Goal: Check status: Check status

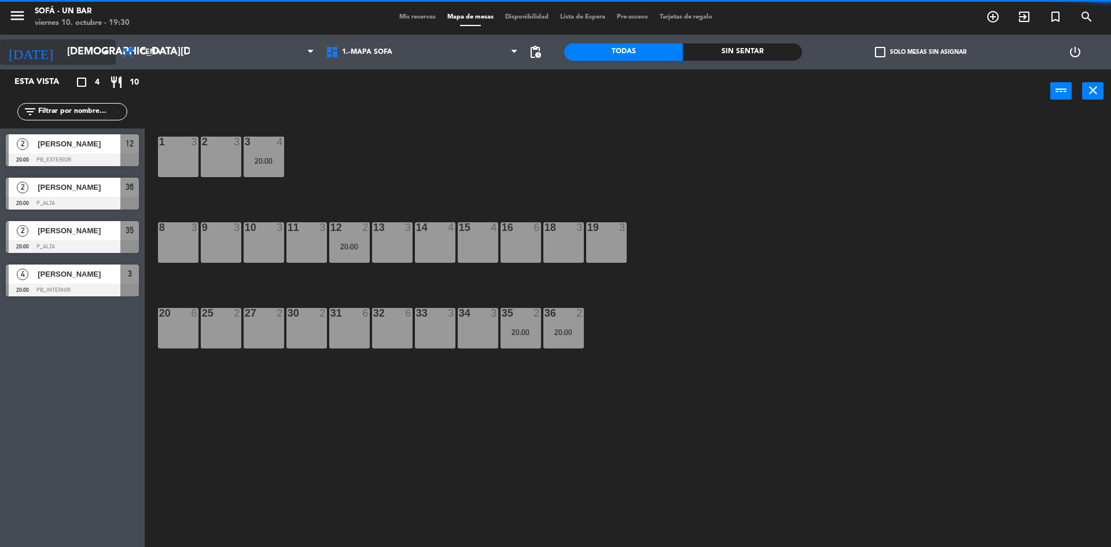
click at [92, 50] on input "[DEMOGRAPHIC_DATA][DATE]" at bounding box center [128, 52] width 134 height 23
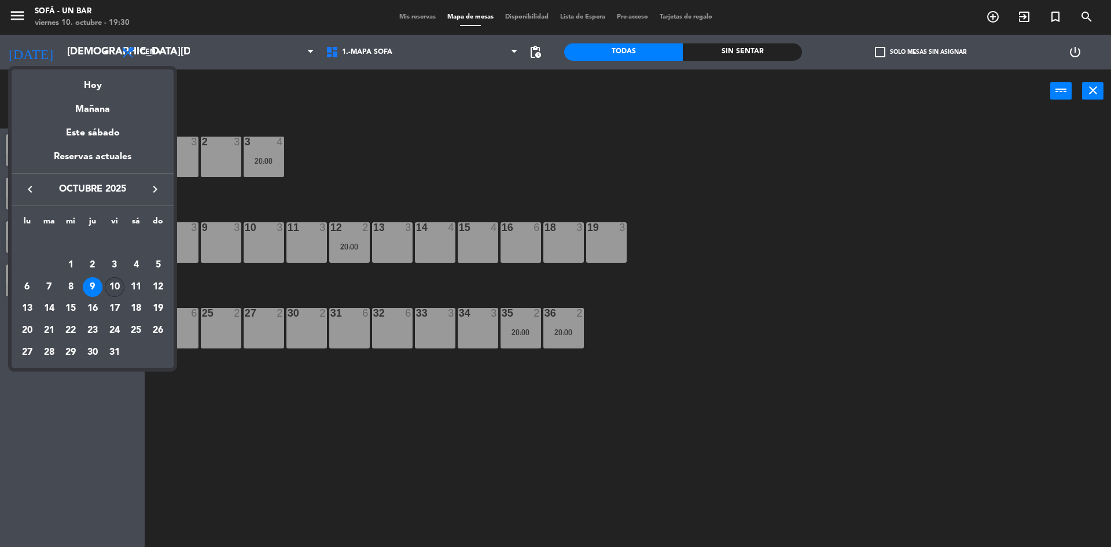
click at [117, 292] on div "10" at bounding box center [115, 287] width 20 height 20
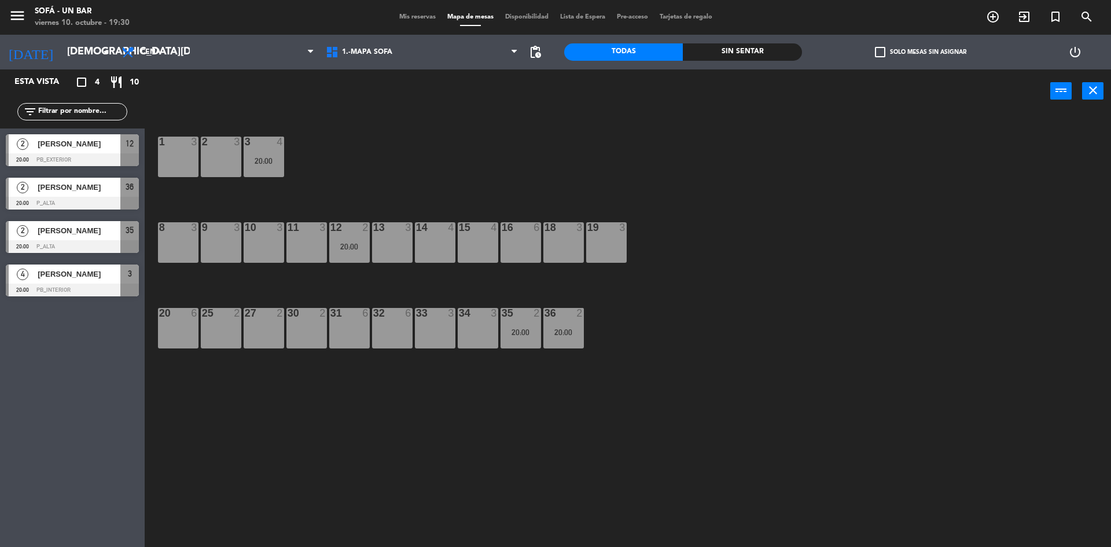
type input "[DATE]"
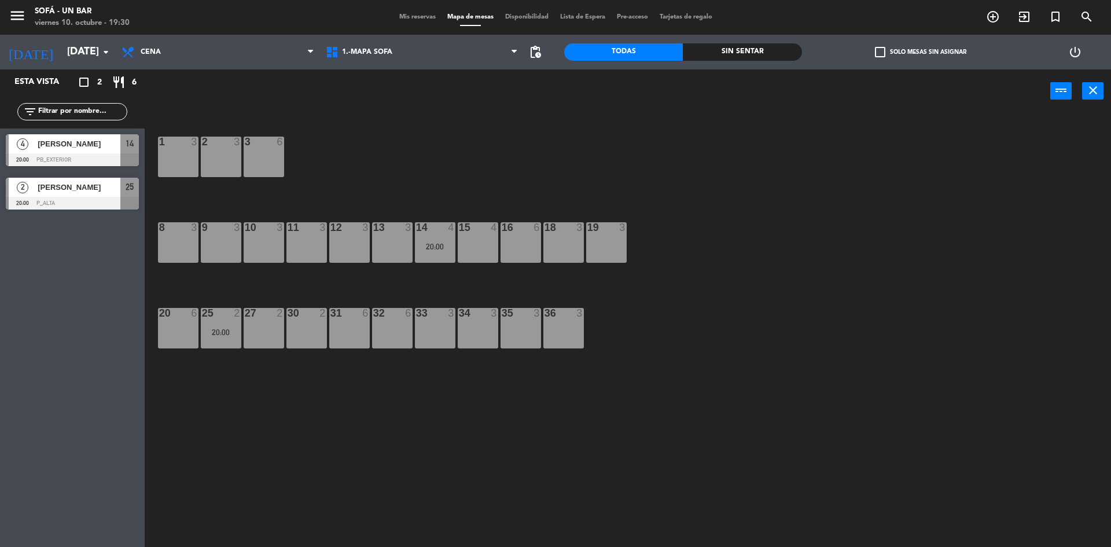
click at [403, 6] on div "menu SOFÁ - un bar [DATE] 10. octubre - 19:30 Mis reservas Mapa de mesas Dispon…" at bounding box center [555, 17] width 1111 height 35
click at [405, 15] on span "Mis reservas" at bounding box center [418, 17] width 48 height 6
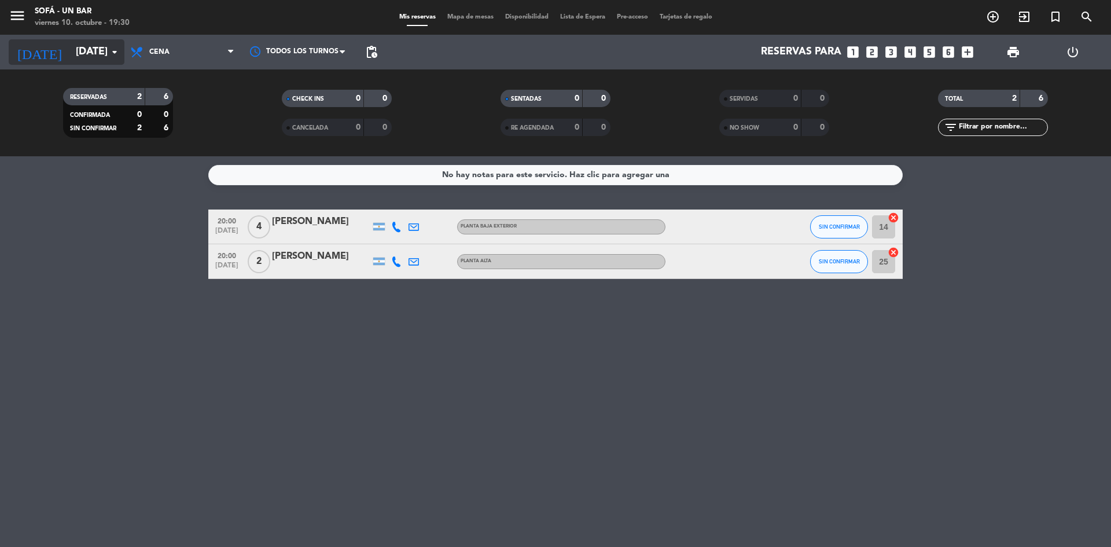
click at [116, 51] on icon "arrow_drop_down" at bounding box center [115, 52] width 14 height 14
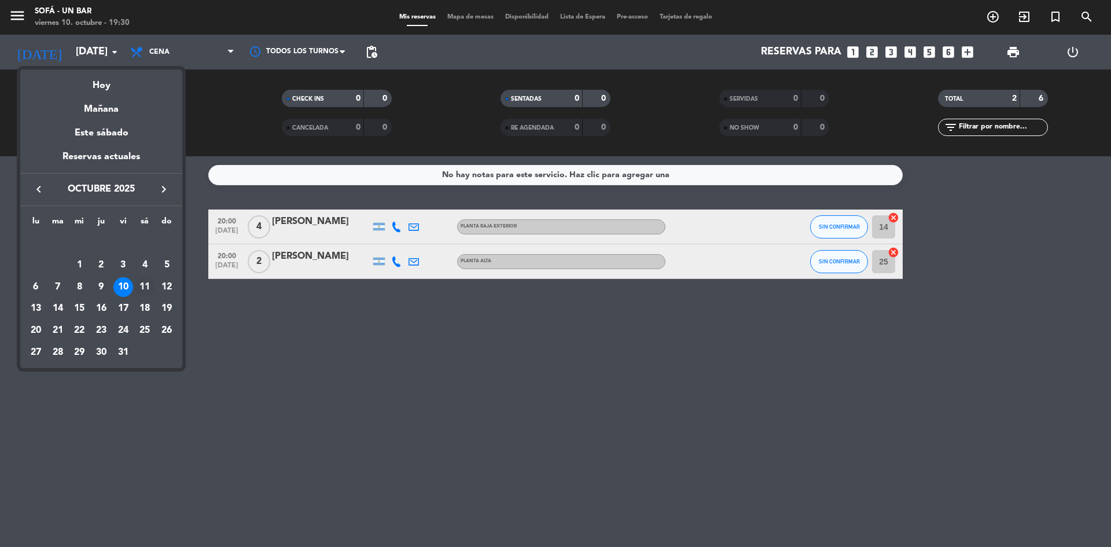
click at [138, 286] on div "11" at bounding box center [145, 287] width 20 height 20
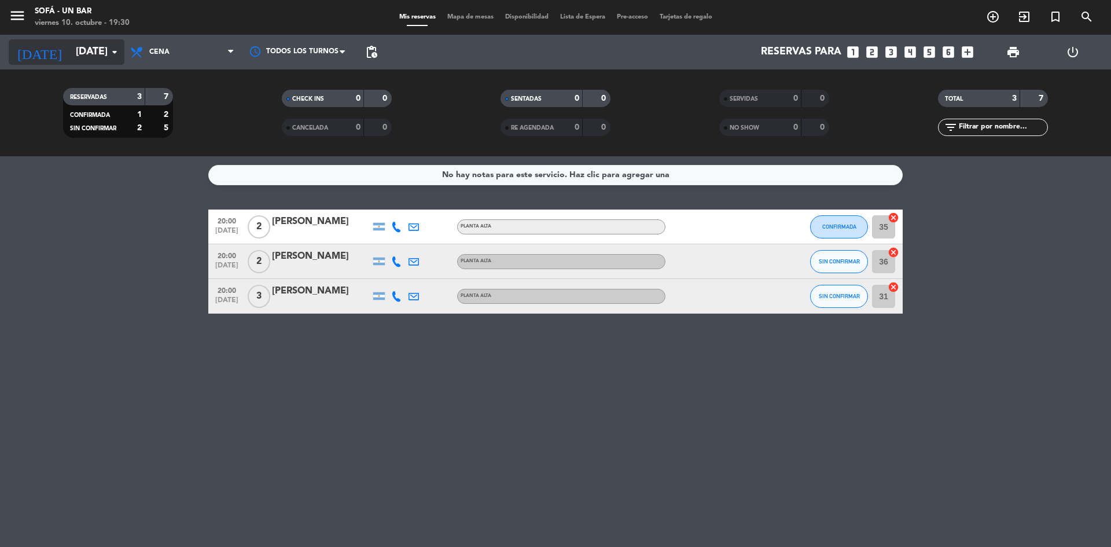
click at [95, 50] on input "[DATE]" at bounding box center [137, 52] width 134 height 23
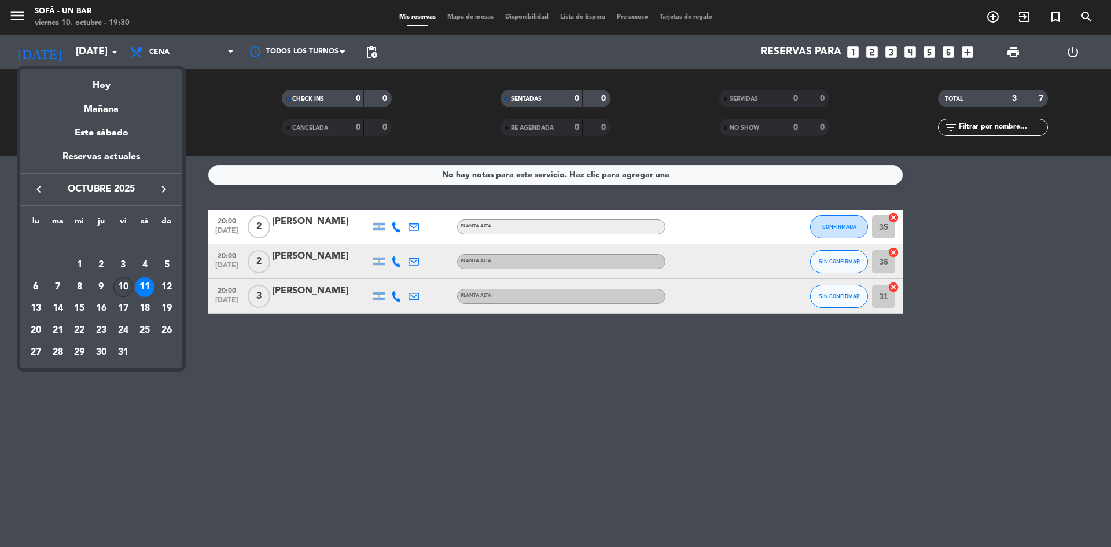
click at [117, 286] on div "10" at bounding box center [123, 287] width 20 height 20
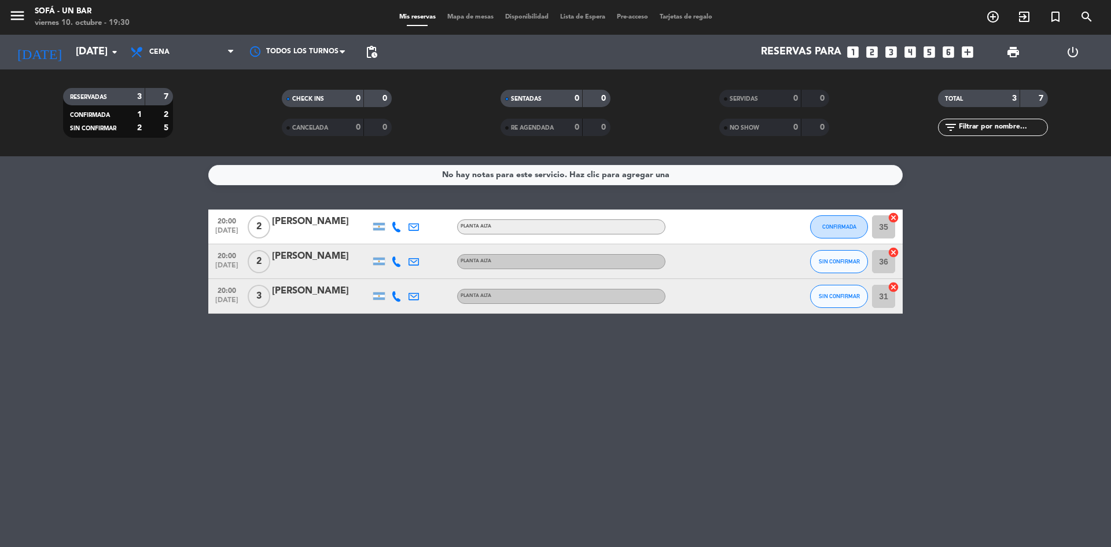
type input "[DATE]"
